Goal: Use online tool/utility: Utilize a website feature to perform a specific function

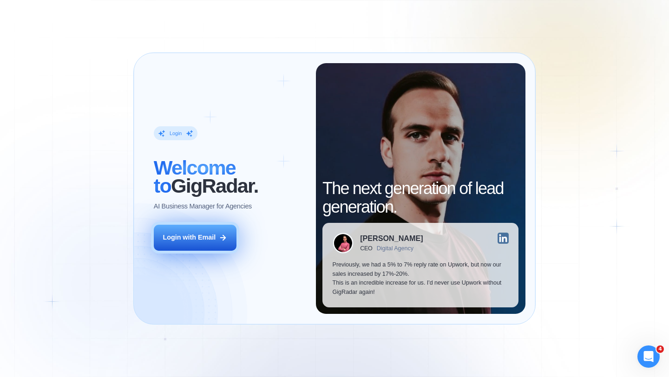
click at [207, 235] on div "Login with Email" at bounding box center [189, 237] width 53 height 9
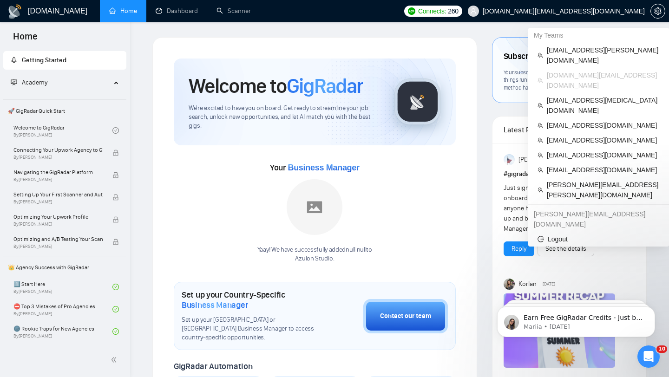
click at [584, 11] on span "sergiosilva.ventures@gmail.com" at bounding box center [564, 11] width 162 height 0
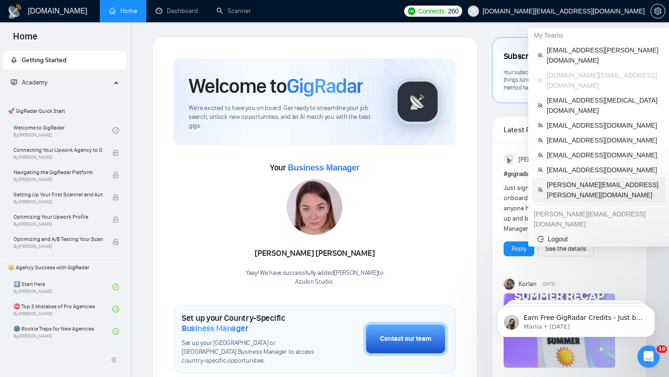
click at [567, 180] on span "[PERSON_NAME][EMAIL_ADDRESS][PERSON_NAME][DOMAIN_NAME]" at bounding box center [603, 190] width 113 height 20
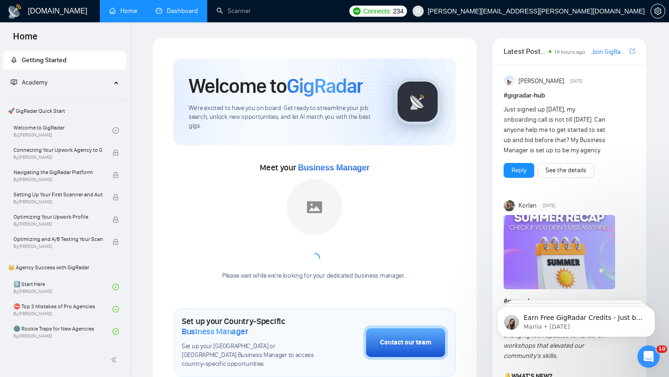
click at [172, 15] on link "Dashboard" at bounding box center [177, 11] width 42 height 8
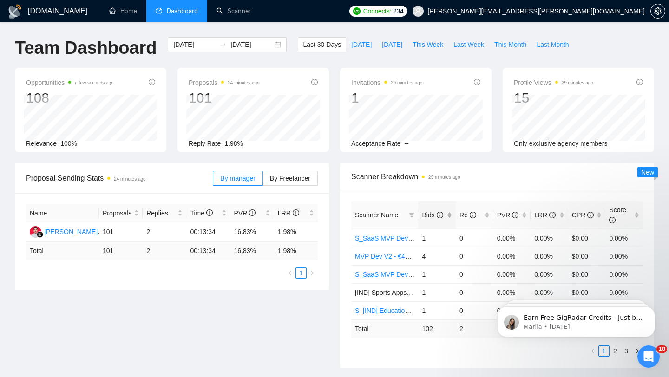
click at [451, 218] on div "Bids" at bounding box center [437, 215] width 30 height 10
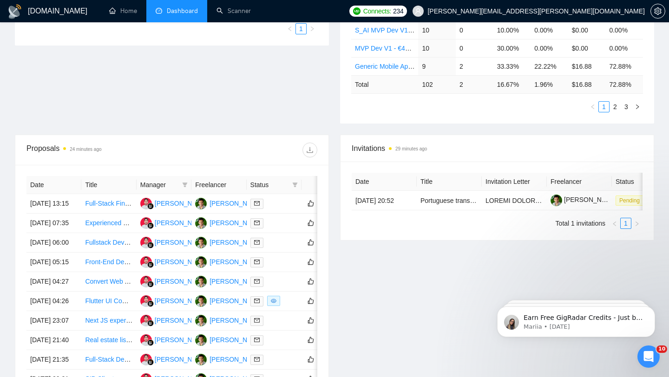
scroll to position [246, 0]
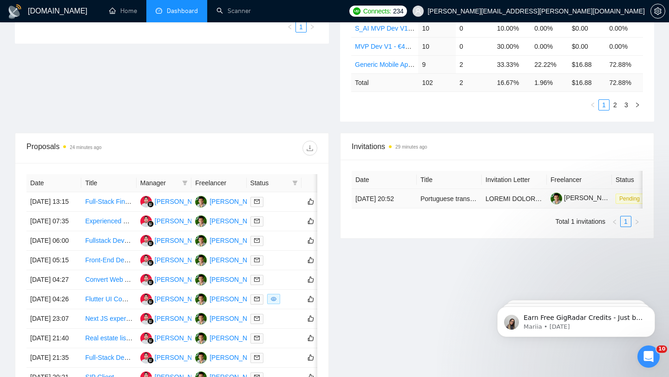
click at [432, 209] on td "Portuguese transcribers required" at bounding box center [449, 199] width 65 height 20
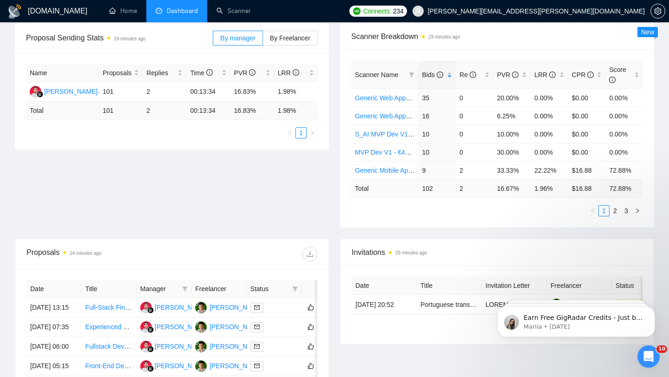
scroll to position [0, 0]
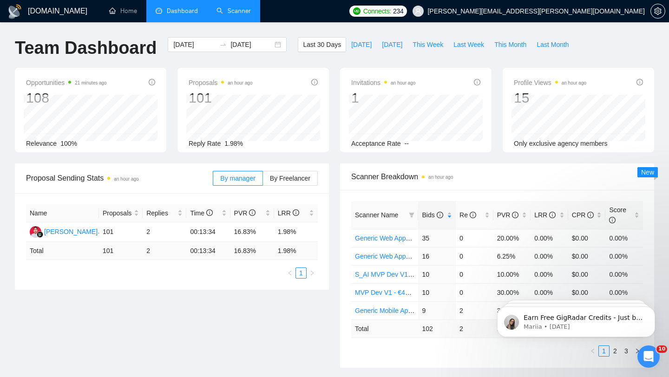
click at [233, 10] on link "Scanner" at bounding box center [233, 11] width 34 height 8
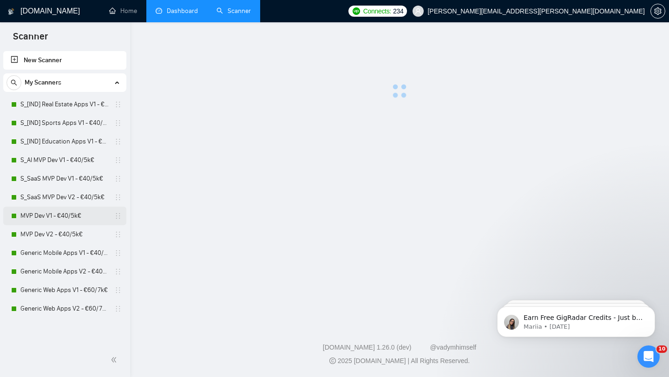
click at [54, 220] on link "MVP Dev V1 - €40/5k€" at bounding box center [64, 216] width 88 height 19
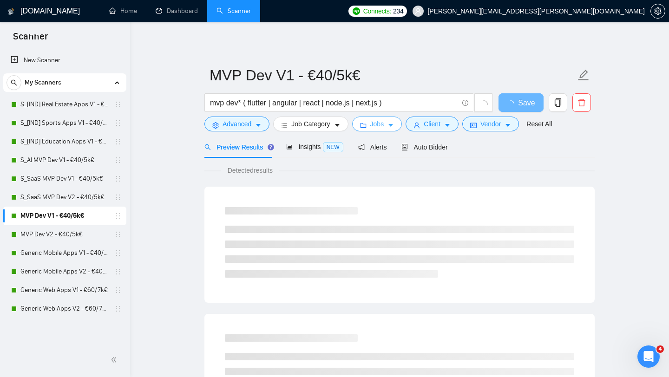
click at [364, 120] on button "Jobs" at bounding box center [377, 124] width 50 height 15
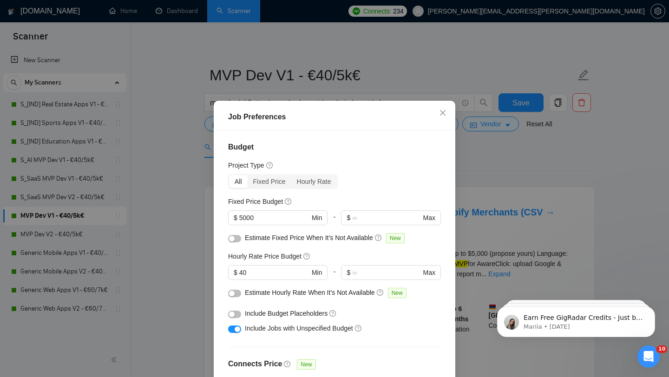
click at [193, 128] on div "Job Preferences Budget Project Type All Fixed Price Hourly Rate Fixed Price Bud…" at bounding box center [334, 188] width 669 height 377
